Goal: Task Accomplishment & Management: Use online tool/utility

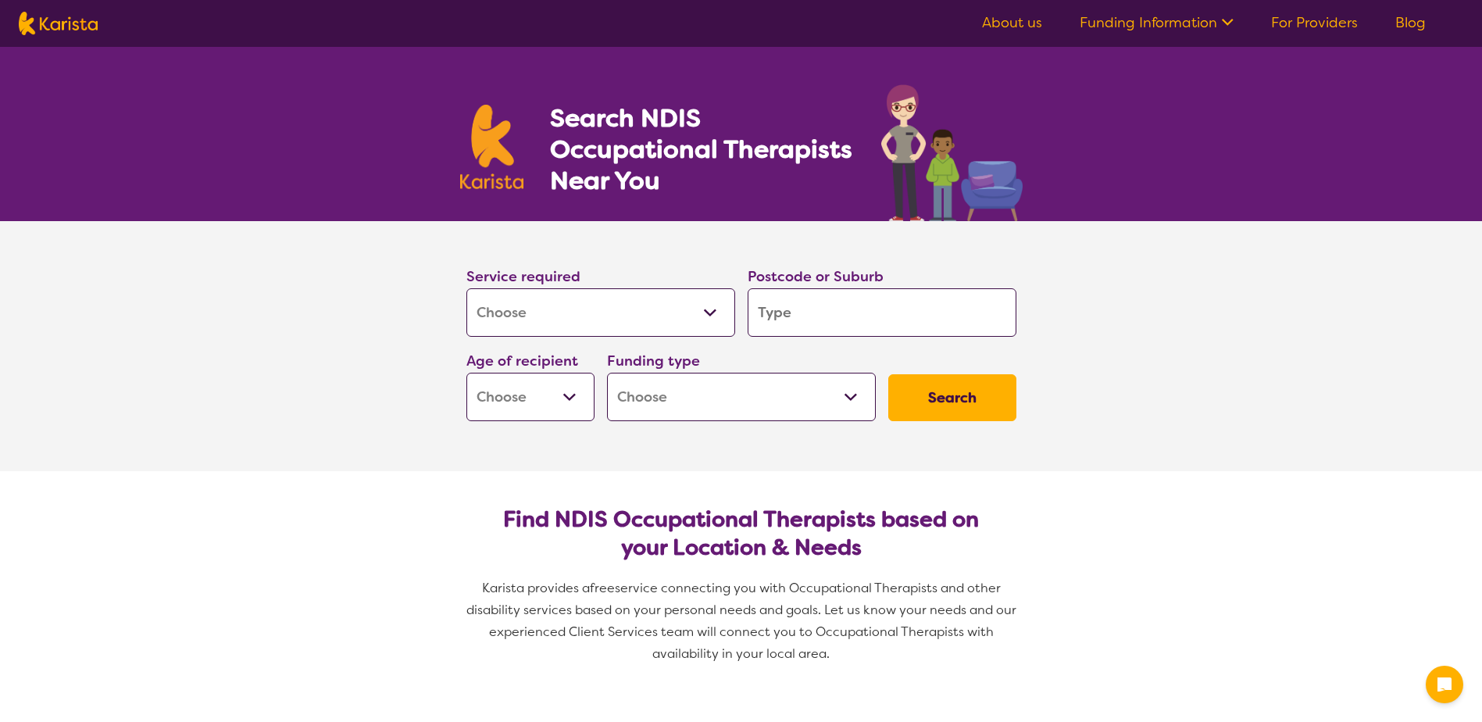
select select "[MEDICAL_DATA]"
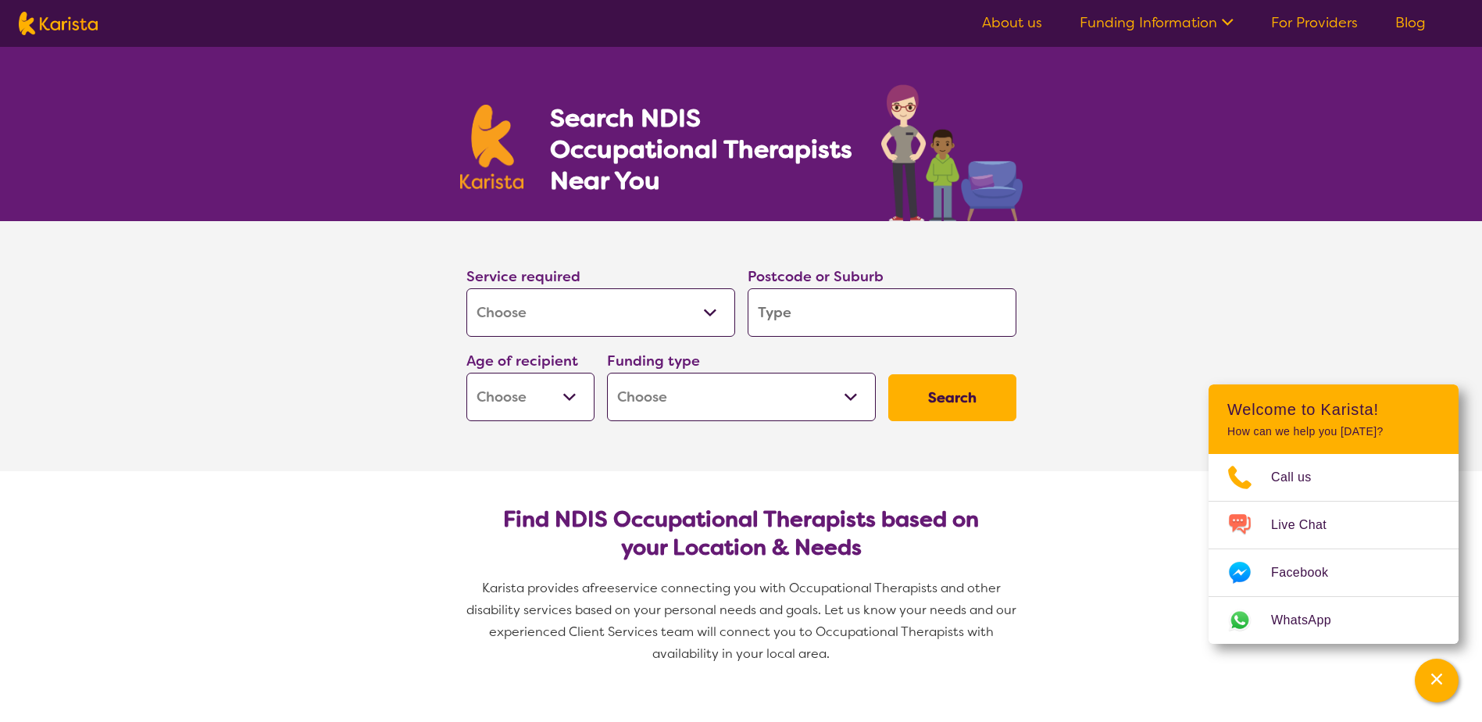
click at [845, 318] on input "search" at bounding box center [882, 312] width 269 height 48
type input "m"
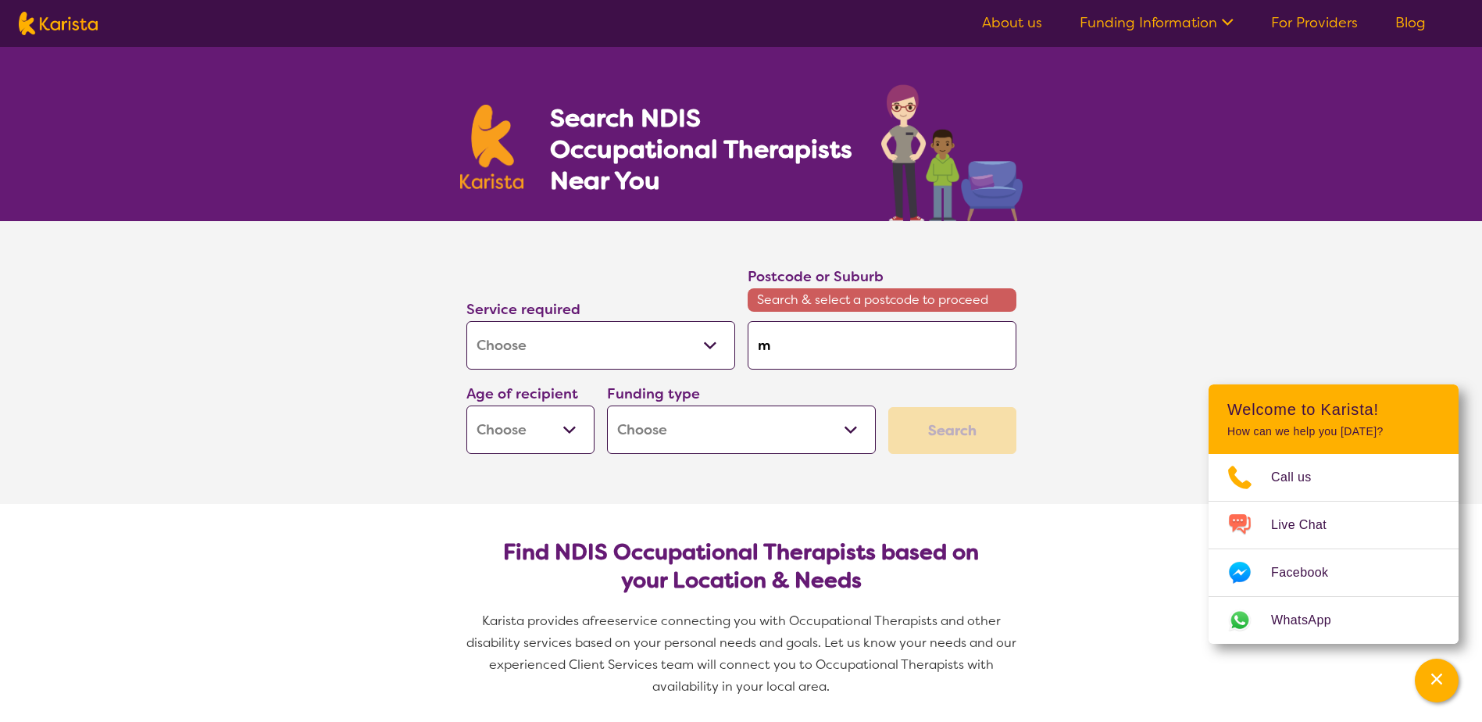
type input "me"
type input "[PERSON_NAME]"
type input "melt"
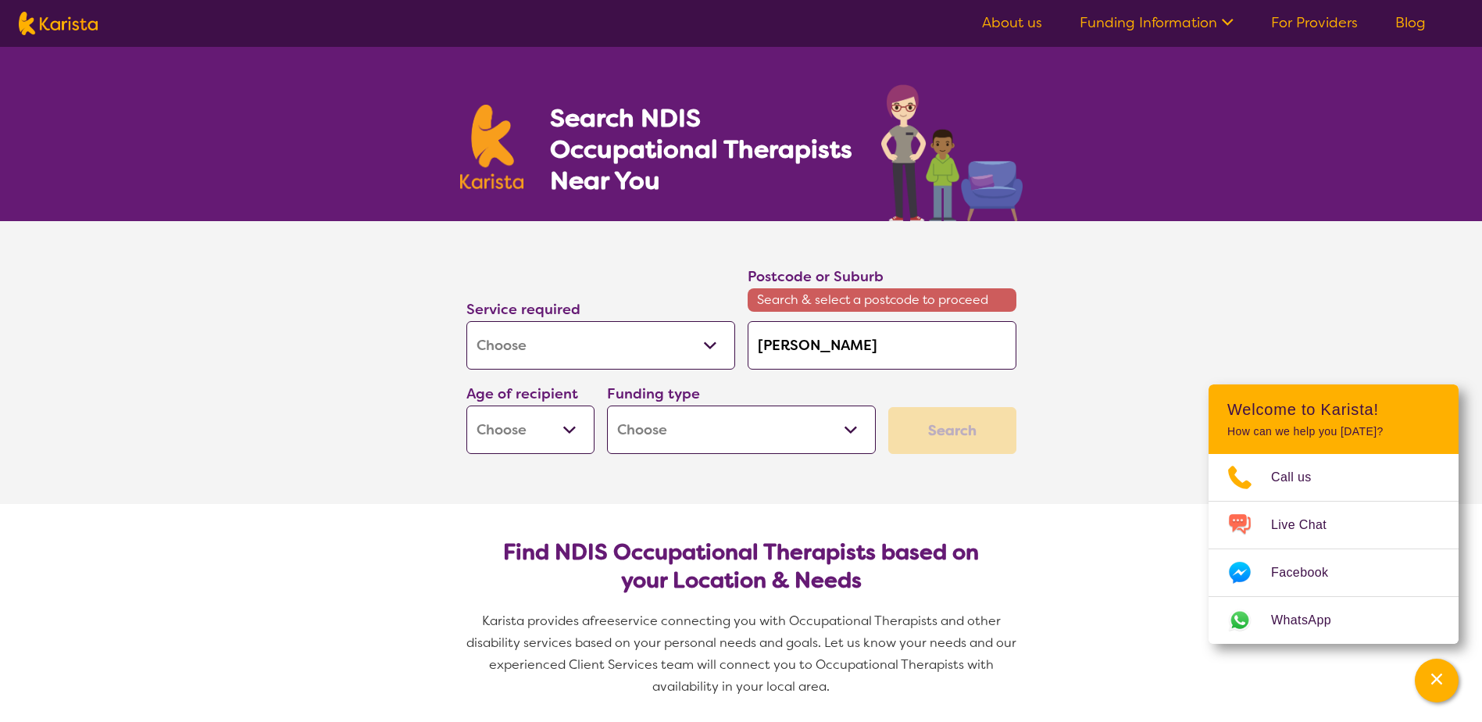
type input "melt"
type input "melto"
type input "[PERSON_NAME]"
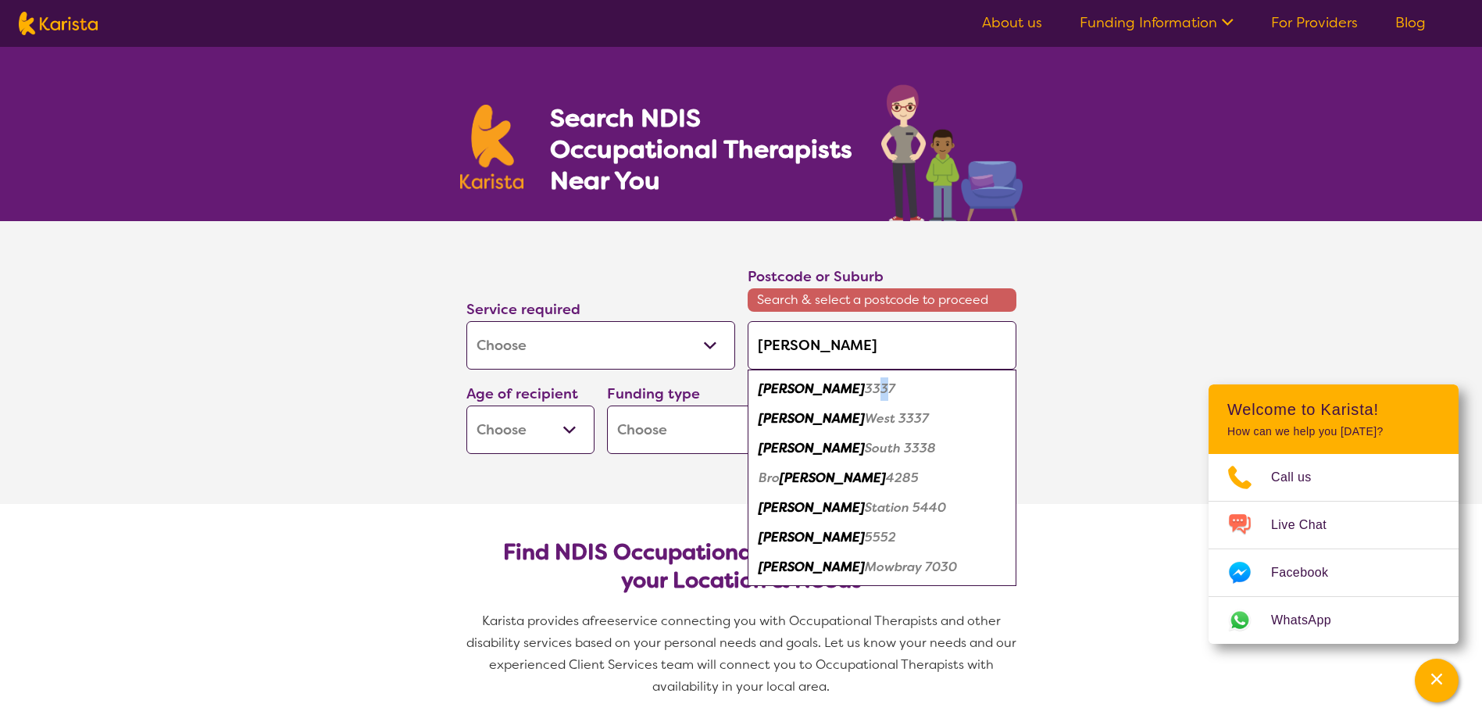
click at [865, 384] on em "3337" at bounding box center [880, 388] width 30 height 16
type input "3337"
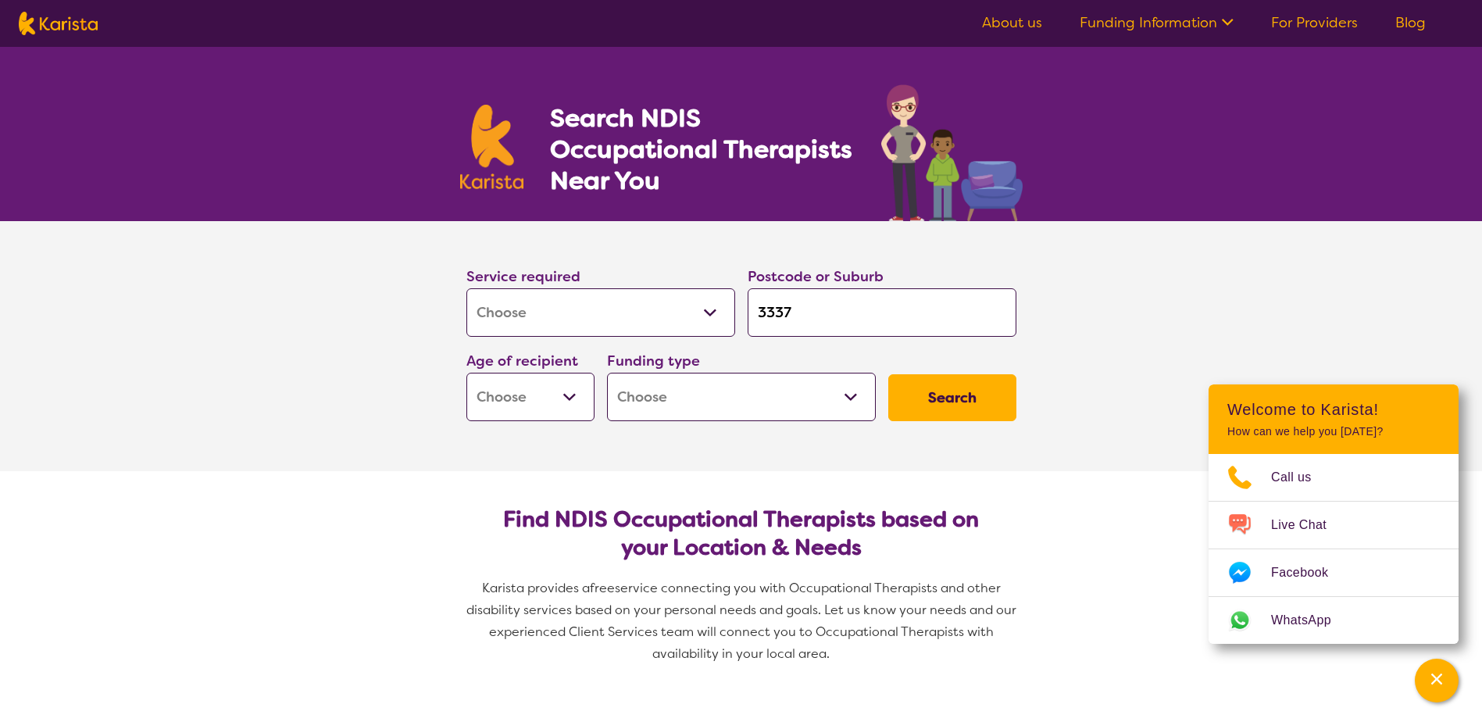
click at [567, 401] on select "Early Childhood - 0 to 9 Child - 10 to 11 Adolescent - 12 to 17 Adult - 18 to 6…" at bounding box center [530, 397] width 128 height 48
select select "AG"
click at [466, 373] on select "Early Childhood - 0 to 9 Child - 10 to 11 Adolescent - 12 to 17 Adult - 18 to 6…" at bounding box center [530, 397] width 128 height 48
select select "AG"
click at [713, 392] on select "Home Care Package (HCP) National Disability Insurance Scheme (NDIS) I don't know" at bounding box center [741, 397] width 269 height 48
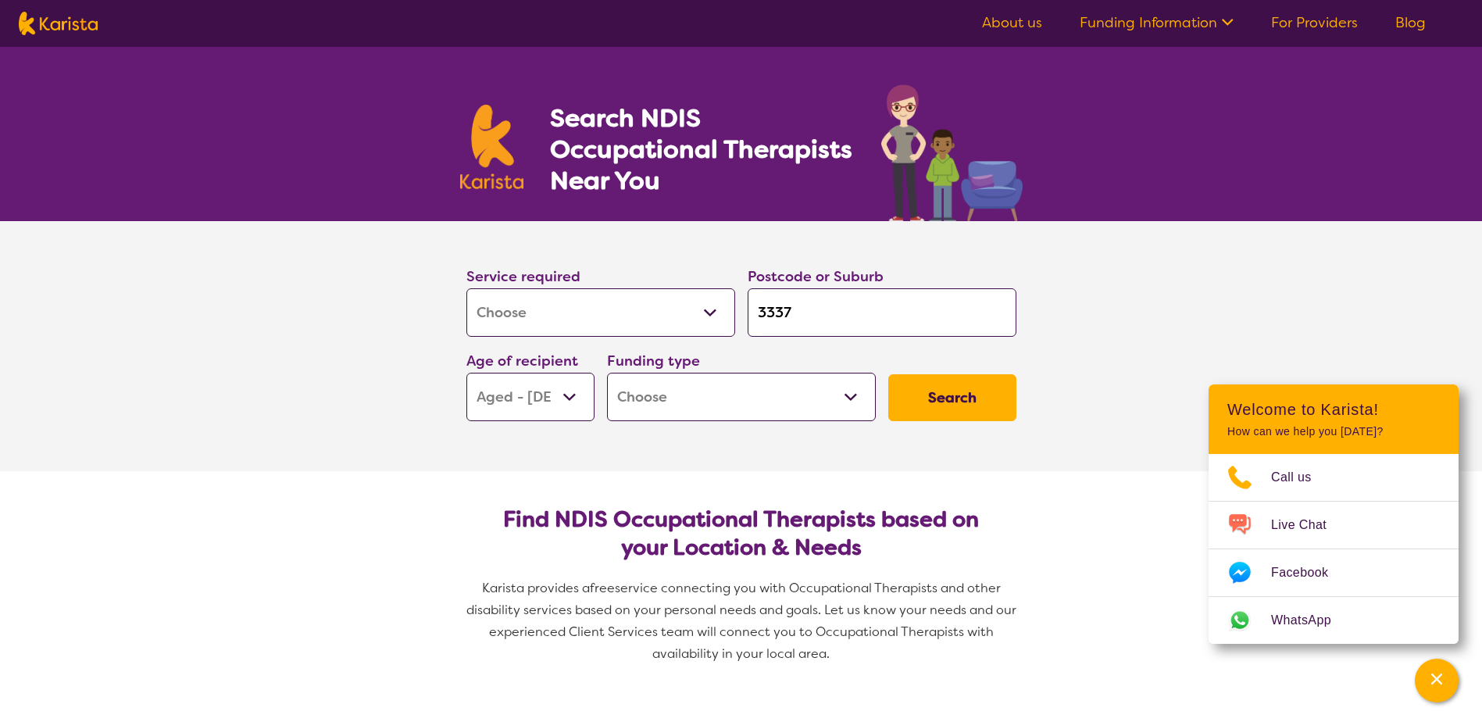
select select "NDIS"
click at [607, 373] on select "Home Care Package (HCP) National Disability Insurance Scheme (NDIS) I don't know" at bounding box center [741, 397] width 269 height 48
select select "NDIS"
click at [933, 395] on button "Search" at bounding box center [952, 397] width 128 height 47
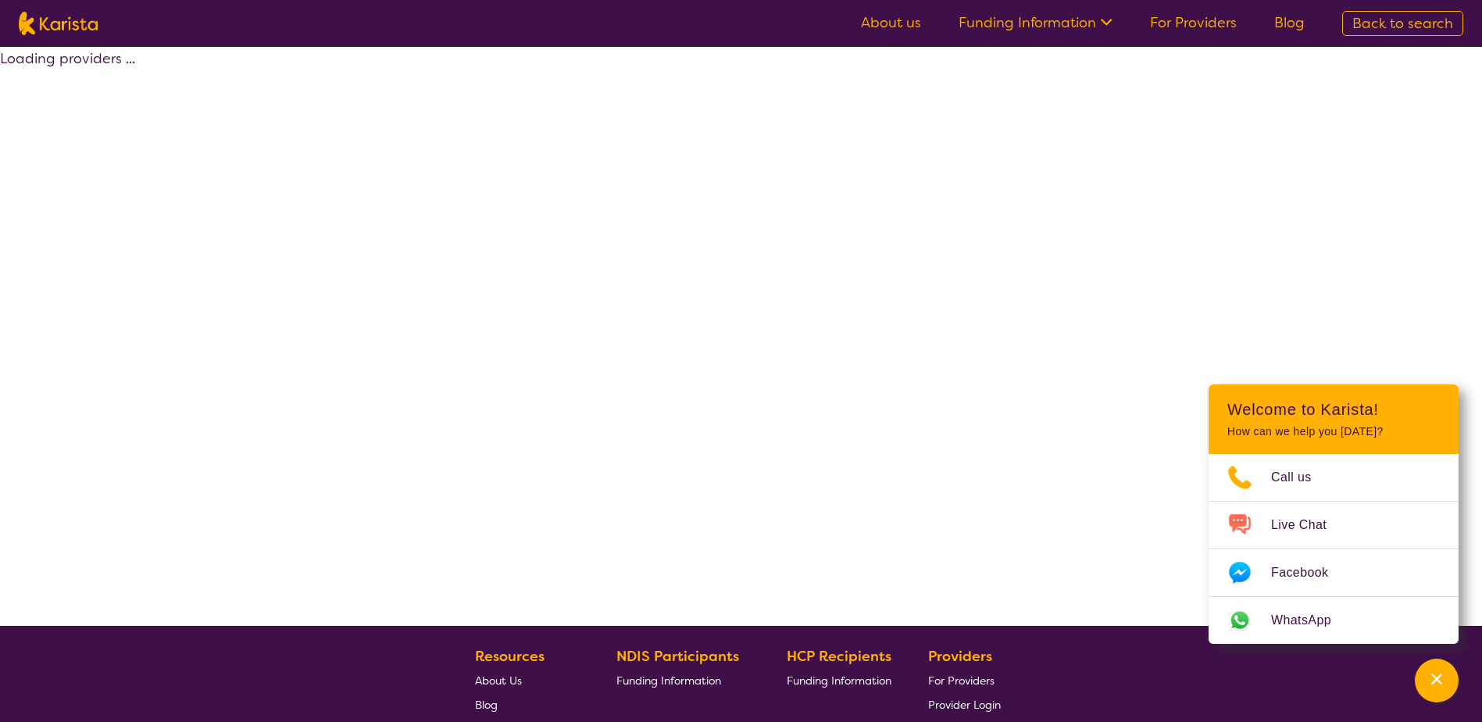
select select "by_score"
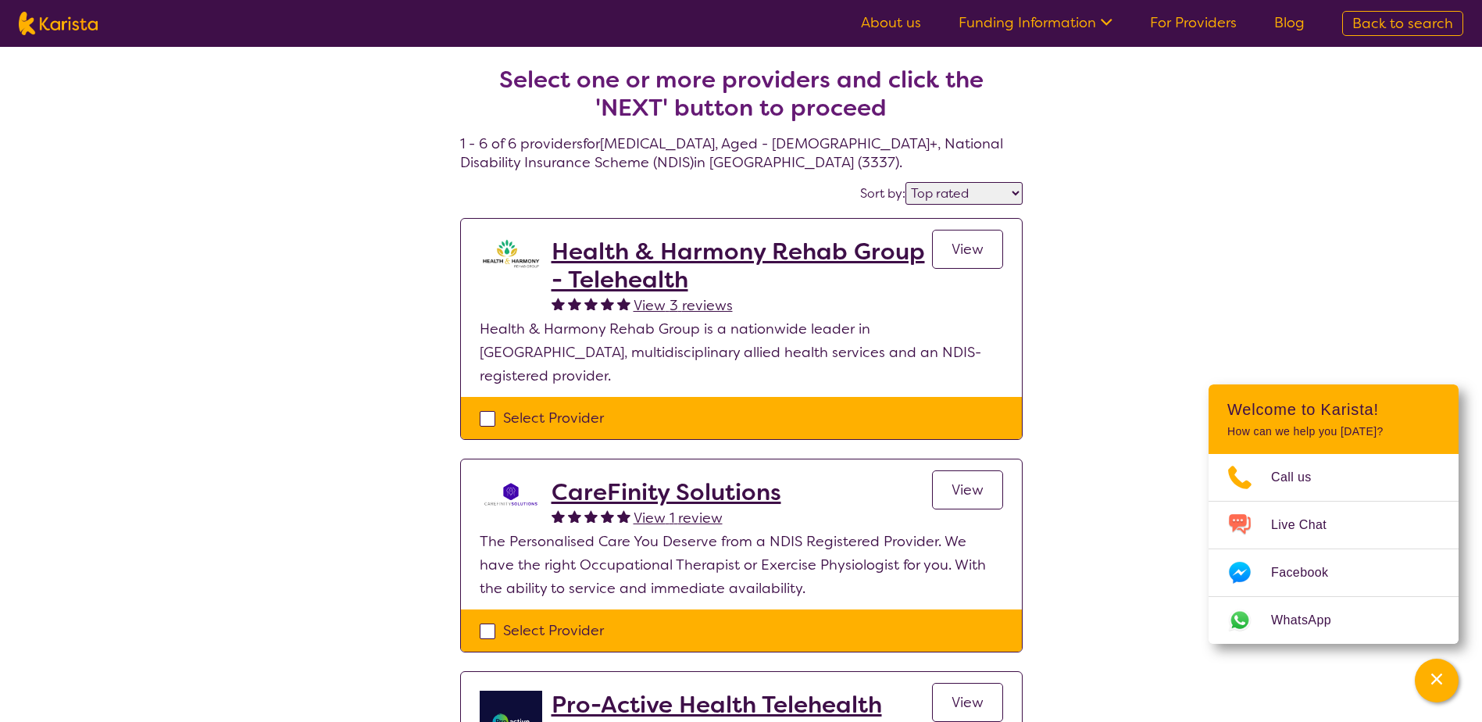
select select "[MEDICAL_DATA]"
select select "AG"
select select "NDIS"
select select "[MEDICAL_DATA]"
select select "AG"
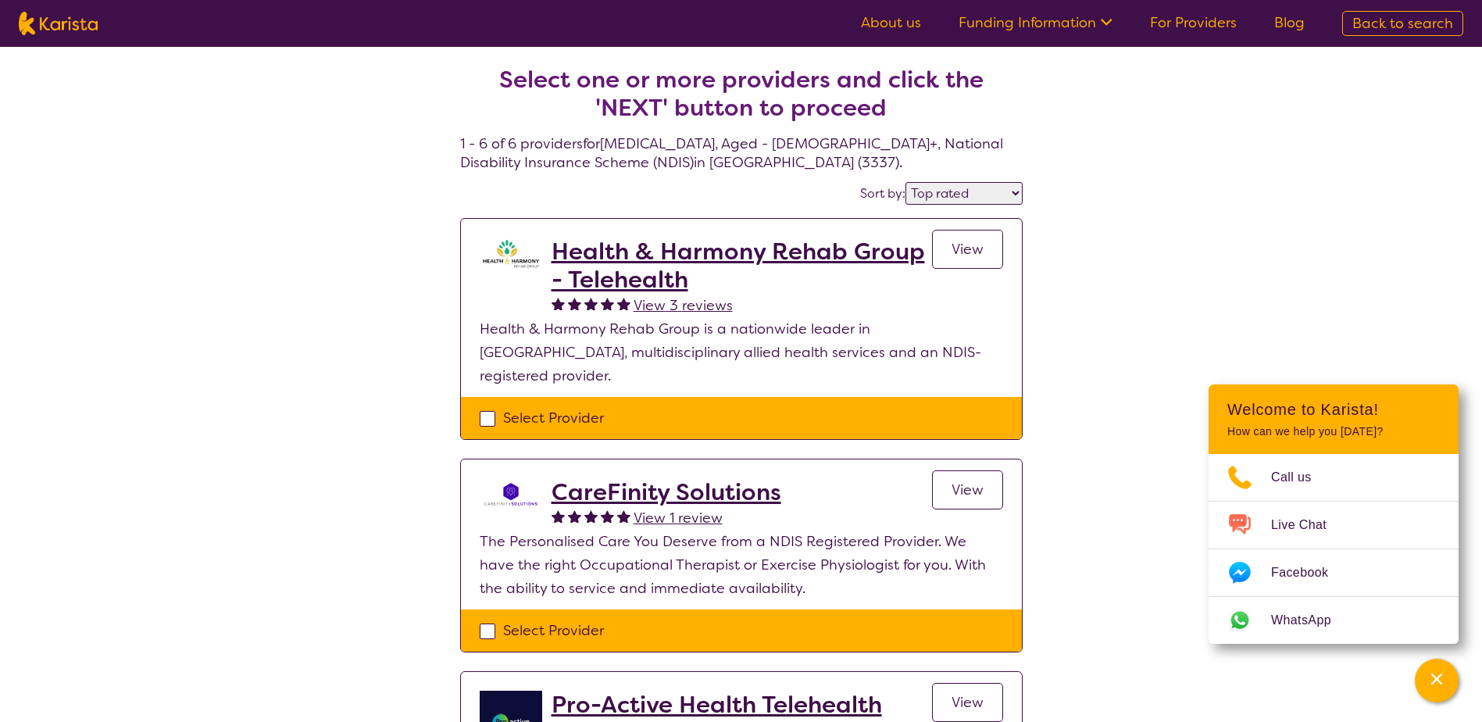
select select "NDIS"
